Goal: Information Seeking & Learning: Learn about a topic

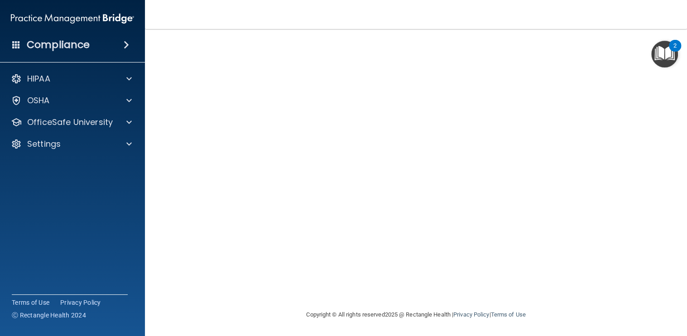
scroll to position [5, 0]
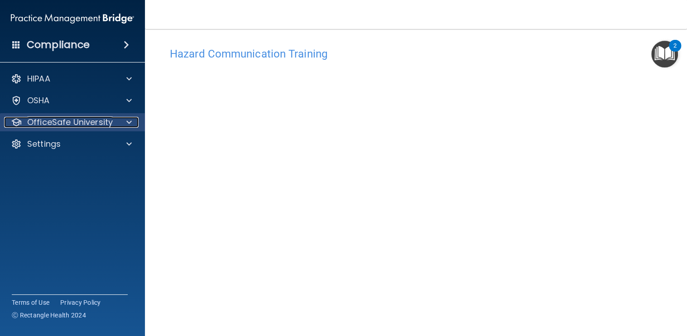
click at [114, 126] on div "OfficeSafe University" at bounding box center [60, 122] width 112 height 11
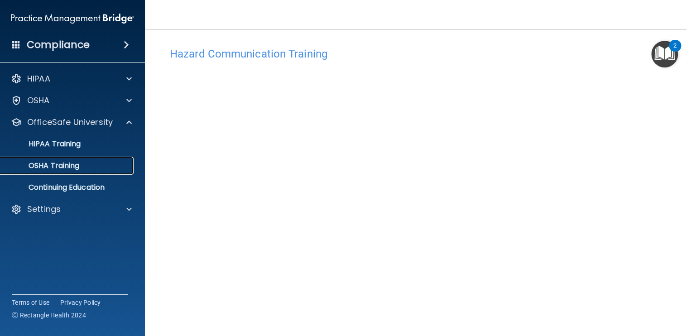
click at [121, 164] on div "OSHA Training" at bounding box center [68, 165] width 124 height 9
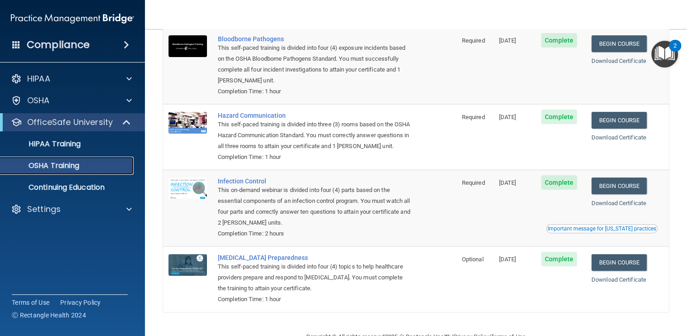
scroll to position [95, 0]
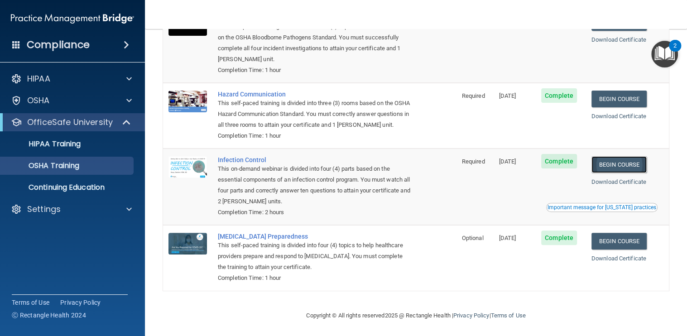
click at [621, 173] on link "Begin Course" at bounding box center [618, 164] width 55 height 17
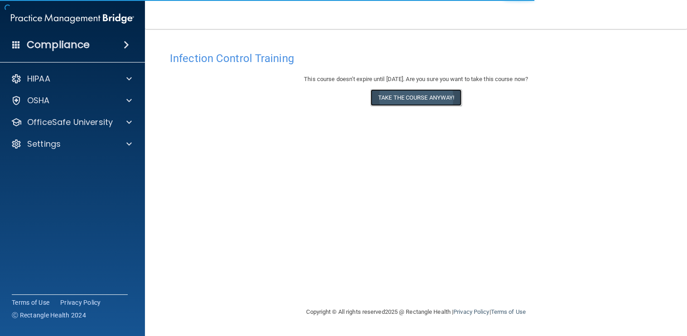
click at [433, 98] on button "Take the course anyway!" at bounding box center [415, 97] width 91 height 17
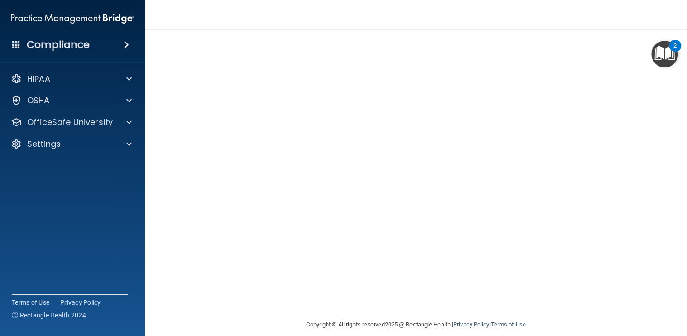
scroll to position [51, 0]
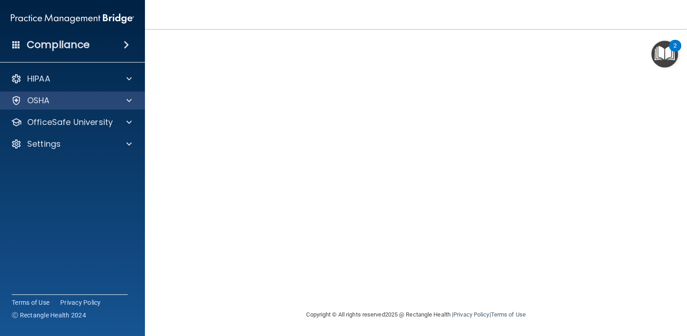
click at [119, 107] on div "OSHA" at bounding box center [72, 100] width 145 height 18
click at [122, 104] on div at bounding box center [127, 100] width 23 height 11
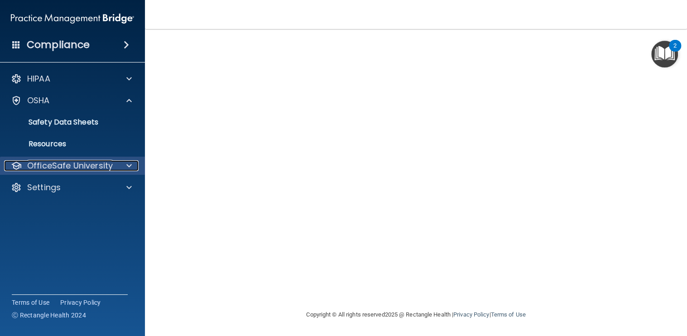
click at [105, 160] on p "OfficeSafe University" at bounding box center [70, 165] width 86 height 11
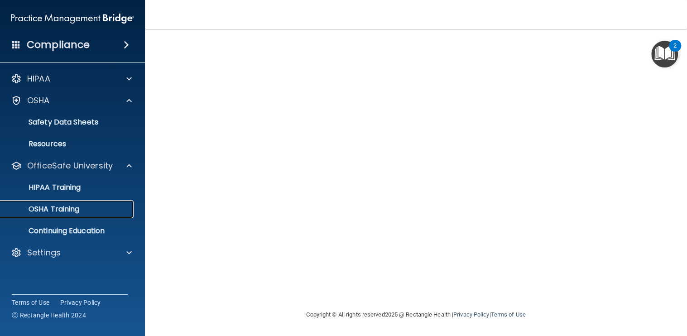
click at [97, 208] on div "OSHA Training" at bounding box center [68, 209] width 124 height 9
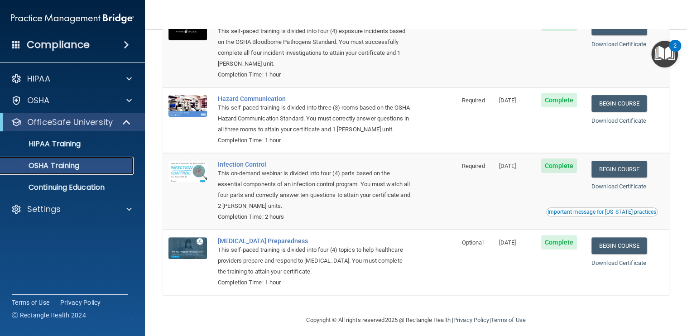
scroll to position [108, 0]
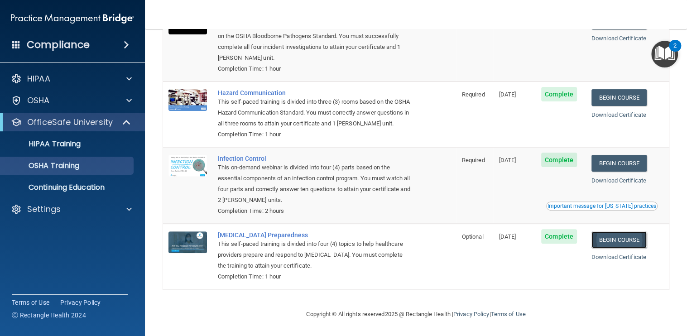
click at [630, 238] on link "Begin Course" at bounding box center [618, 239] width 55 height 17
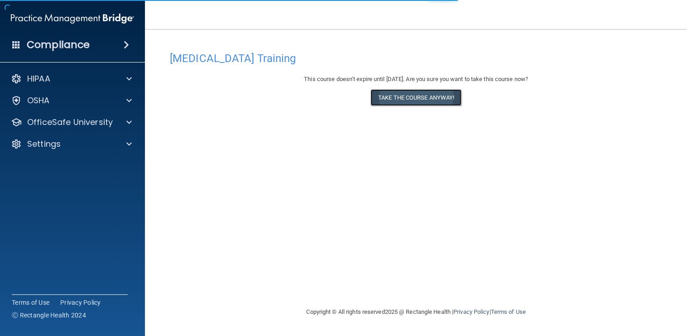
click at [421, 93] on button "Take the course anyway!" at bounding box center [415, 97] width 91 height 17
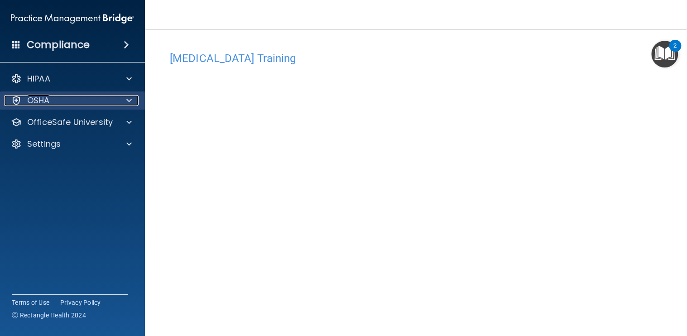
click at [105, 102] on div "OSHA" at bounding box center [60, 100] width 112 height 11
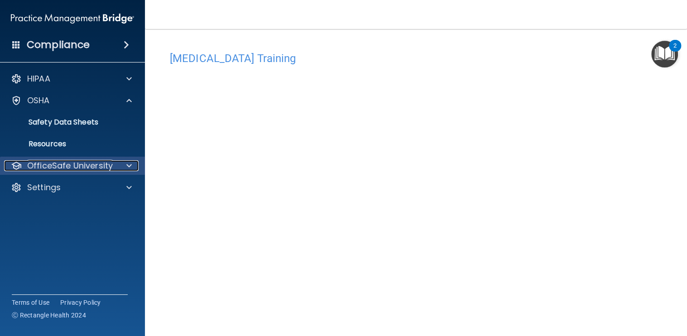
click at [123, 163] on div at bounding box center [127, 165] width 23 height 11
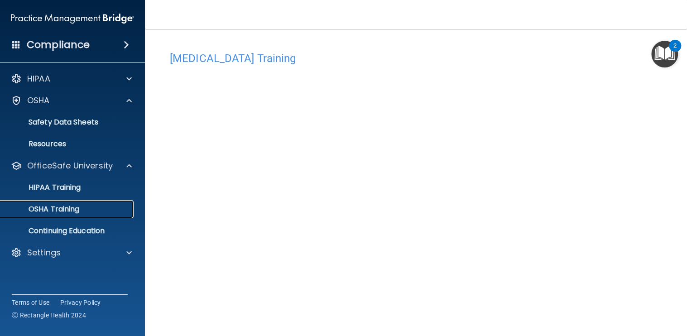
click at [115, 204] on link "OSHA Training" at bounding box center [62, 209] width 143 height 18
